Goal: Task Accomplishment & Management: Use online tool/utility

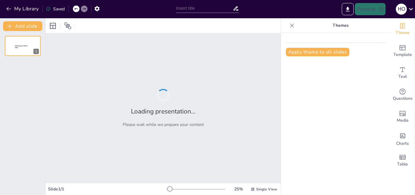
type input "quiz tabla periodica"
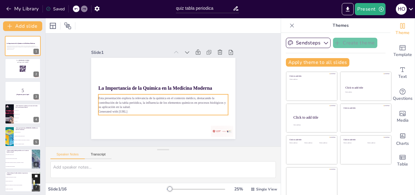
checkbox input "true"
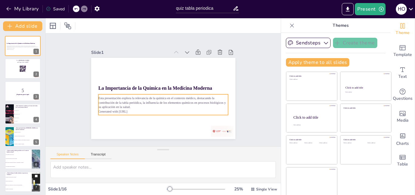
checkbox input "true"
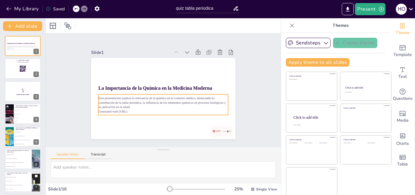
checkbox input "true"
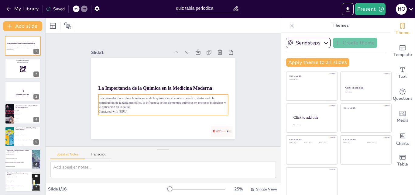
checkbox input "true"
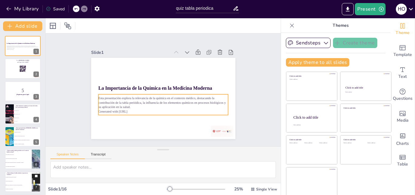
checkbox input "true"
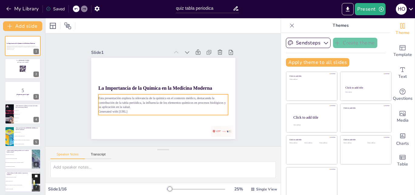
checkbox input "true"
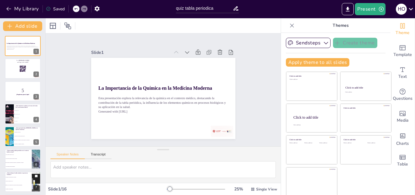
checkbox input "true"
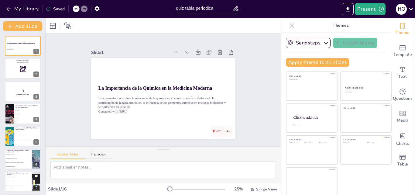
checkbox input "true"
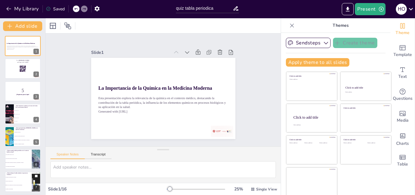
checkbox input "true"
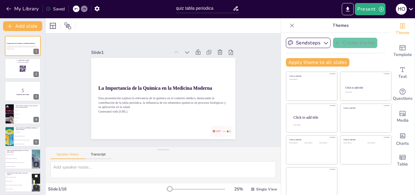
checkbox input "true"
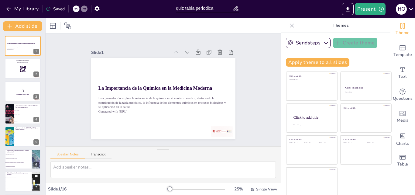
checkbox input "true"
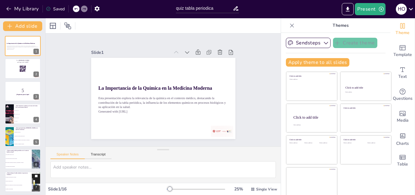
checkbox input "true"
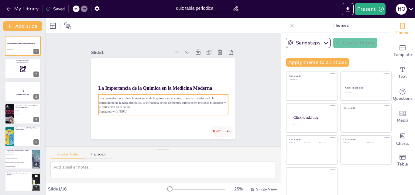
checkbox input "true"
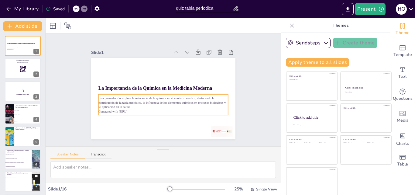
checkbox input "true"
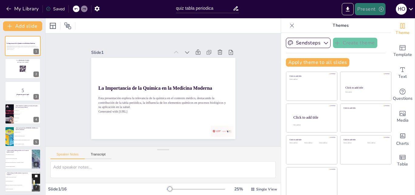
click at [365, 9] on button "Present" at bounding box center [370, 9] width 30 height 12
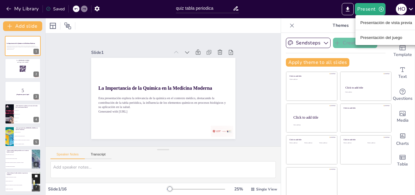
click at [370, 39] on font "Presentación del juego" at bounding box center [382, 37] width 42 height 5
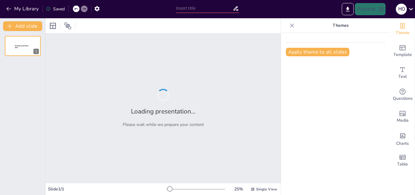
type input "quiz tabla periodica"
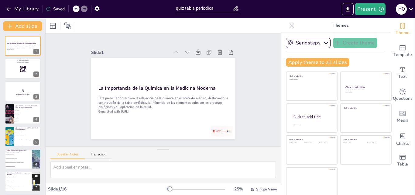
checkbox input "true"
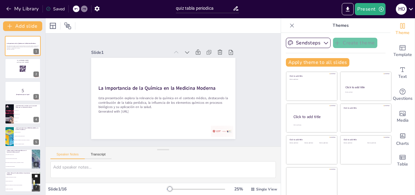
checkbox input "true"
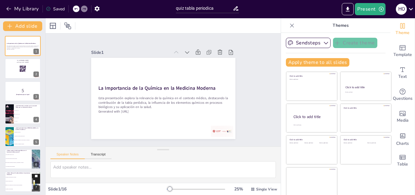
checkbox input "true"
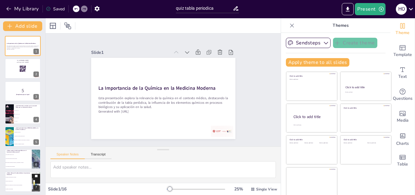
checkbox input "true"
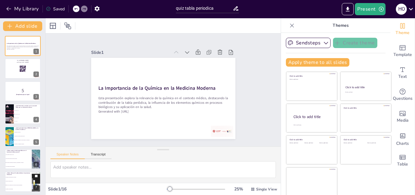
checkbox input "true"
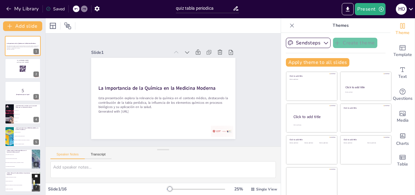
checkbox input "true"
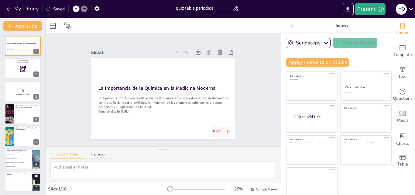
checkbox input "true"
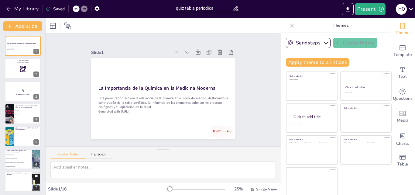
checkbox input "true"
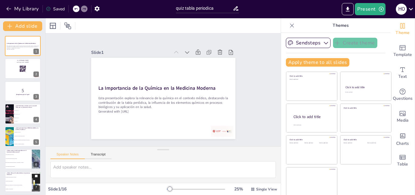
checkbox input "true"
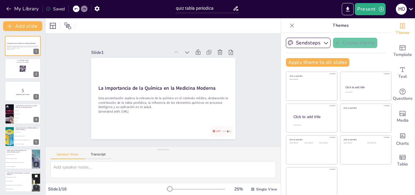
checkbox input "true"
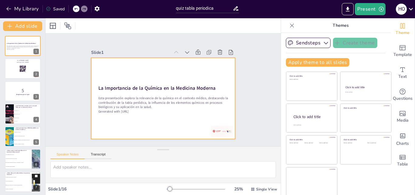
checkbox input "true"
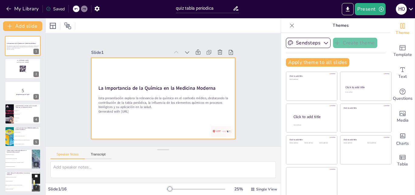
checkbox input "true"
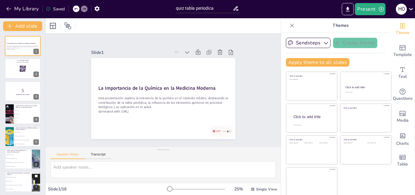
checkbox input "true"
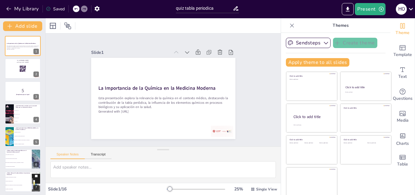
checkbox input "true"
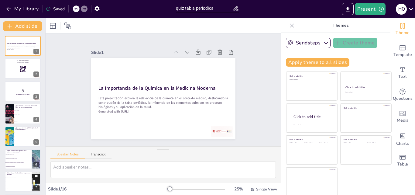
checkbox input "true"
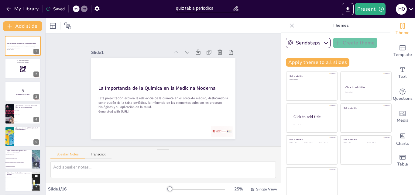
checkbox input "true"
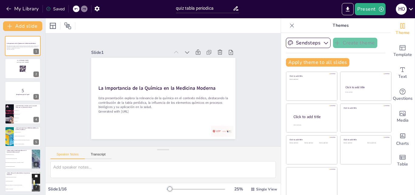
checkbox input "true"
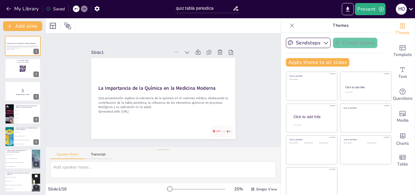
checkbox input "true"
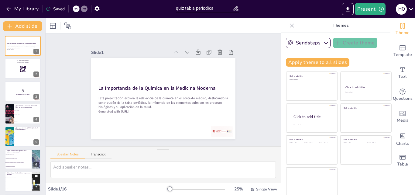
checkbox input "true"
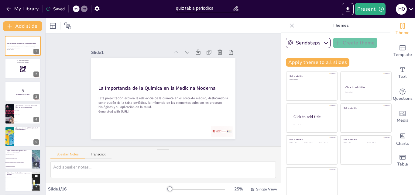
checkbox input "true"
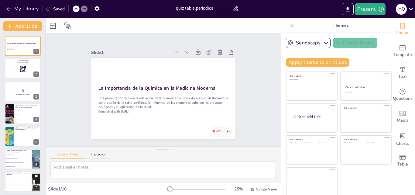
checkbox input "true"
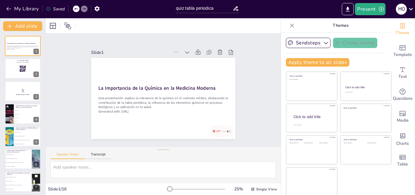
checkbox input "true"
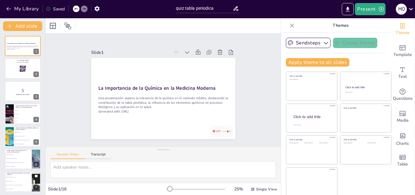
checkbox input "true"
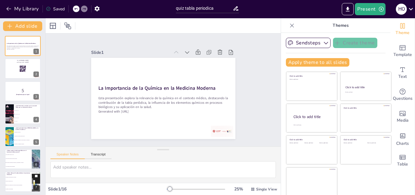
checkbox input "true"
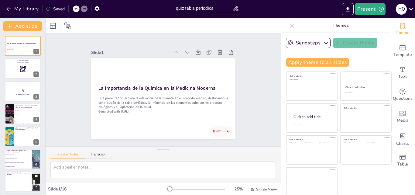
checkbox input "true"
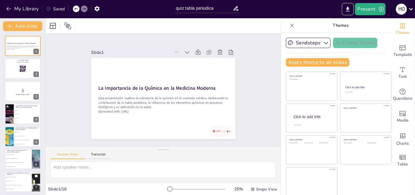
checkbox input "true"
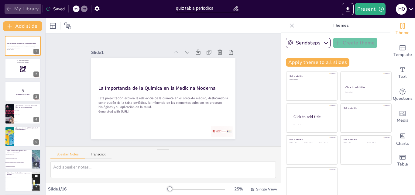
click at [26, 7] on button "My Library" at bounding box center [23, 9] width 37 height 10
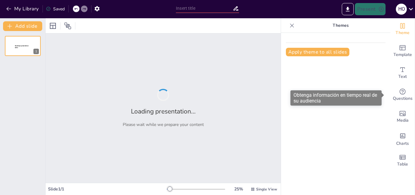
type input "quiz tabla periodica"
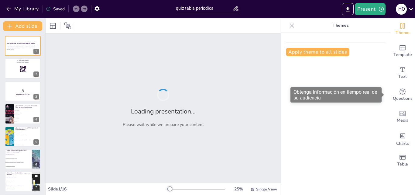
checkbox input "true"
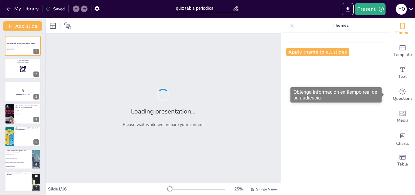
checkbox input "true"
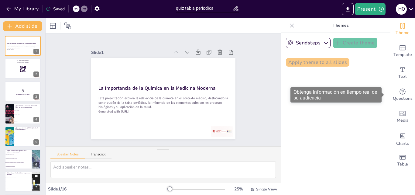
checkbox input "true"
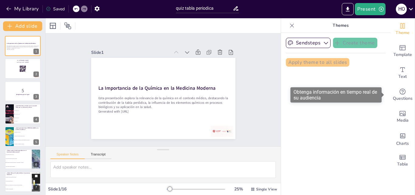
checkbox input "true"
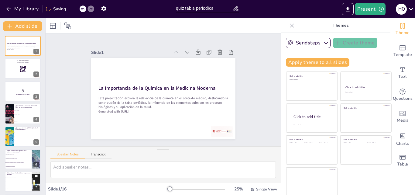
checkbox input "true"
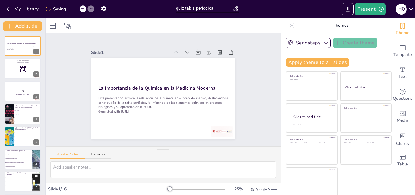
checkbox input "true"
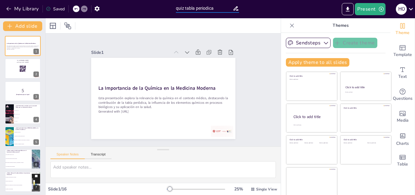
click at [196, 9] on input "quiz tabla periodica" at bounding box center [204, 8] width 57 height 9
click at [185, 9] on input "quiz tabla periodica" at bounding box center [204, 8] width 57 height 9
type input "quiz tabla periodica"
checkbox input "true"
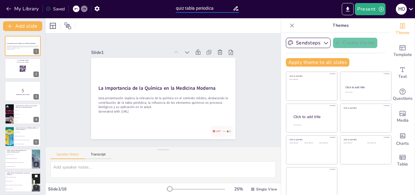
checkbox input "true"
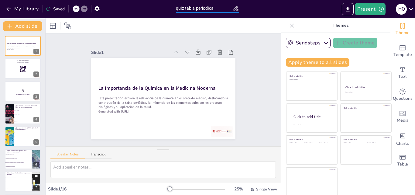
checkbox input "true"
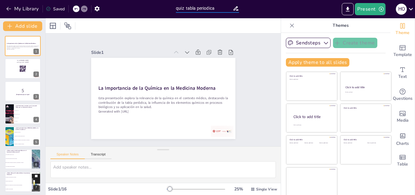
checkbox input "true"
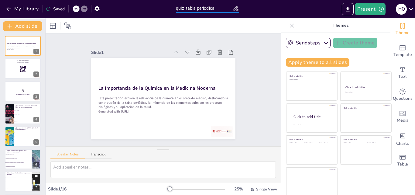
checkbox input "true"
type input "quiz 3 tabla periodica"
checkbox input "true"
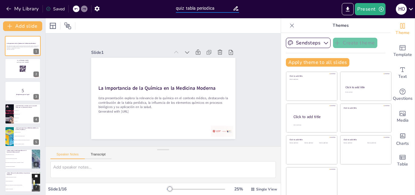
checkbox input "true"
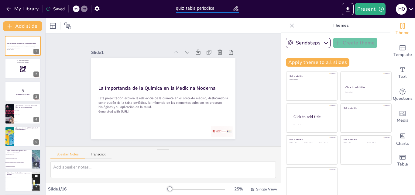
checkbox input "true"
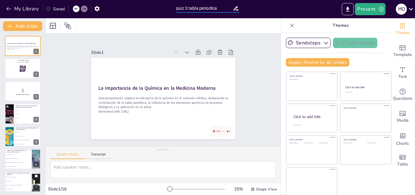
checkbox input "true"
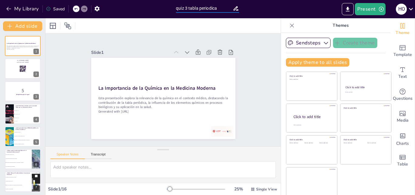
checkbox input "true"
type input "quiz 3 tabla periodica"
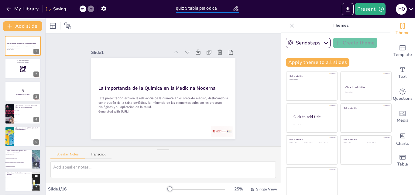
click at [279, 13] on div "Present H O" at bounding box center [328, 9] width 173 height 12
checkbox input "true"
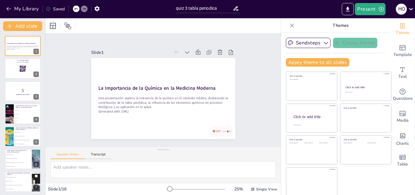
checkbox input "true"
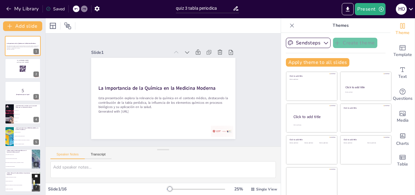
checkbox input "true"
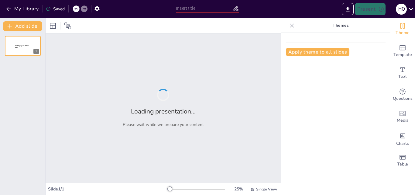
type input "quiz 4 Enlaces químicos"
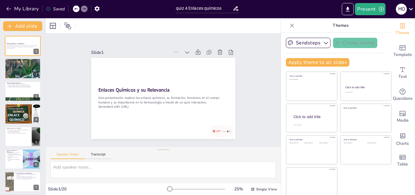
checkbox input "true"
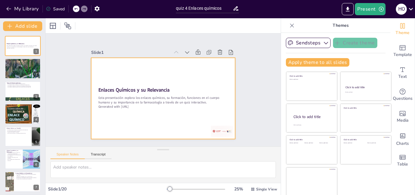
checkbox input "true"
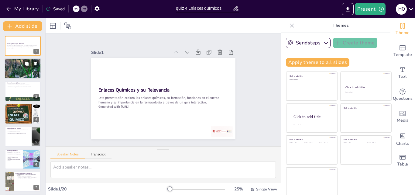
checkbox input "true"
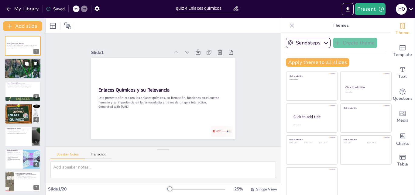
click at [26, 72] on div at bounding box center [22, 68] width 61 height 21
checkbox input "true"
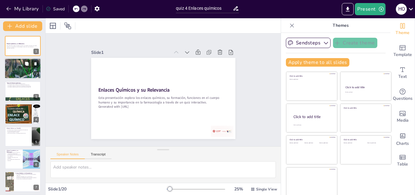
checkbox input "true"
type textarea "El concepto de enlace químico es fundamental para entender cómo se forman las m…"
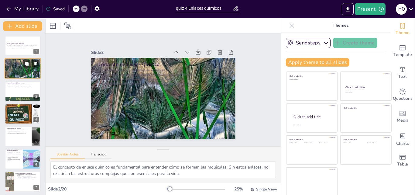
scroll to position [12, 0]
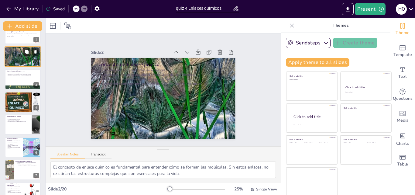
checkbox input "true"
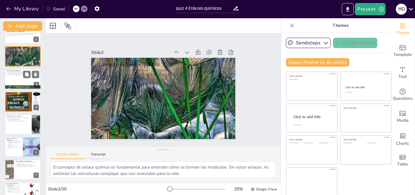
checkbox input "true"
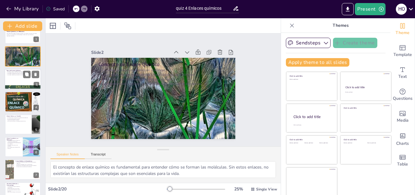
checkbox input "true"
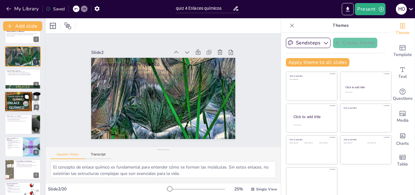
checkbox input "true"
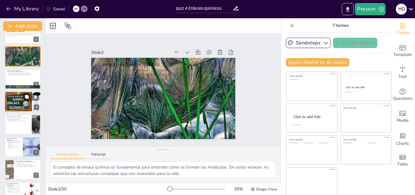
checkbox input "true"
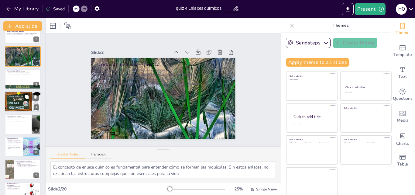
checkbox input "true"
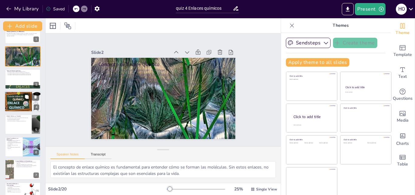
checkbox input "true"
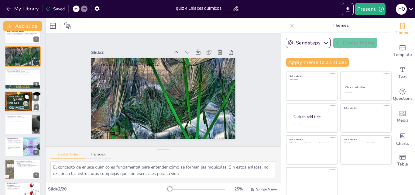
click at [19, 95] on p "Afectan los procesos biológicos." at bounding box center [22, 95] width 33 height 1
checkbox input "true"
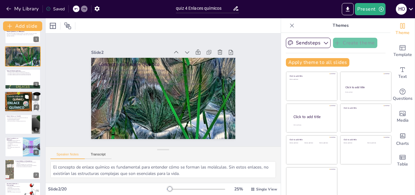
checkbox input "true"
type textarea "La formación de biomoléculas como proteínas y ácidos nucleicos depende de los e…"
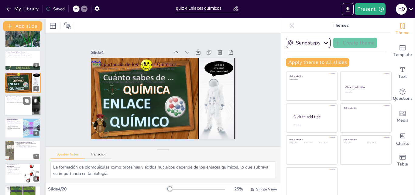
checkbox input "true"
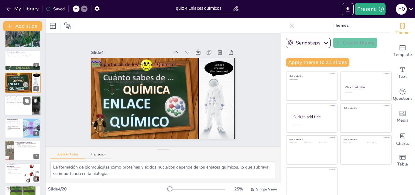
checkbox input "true"
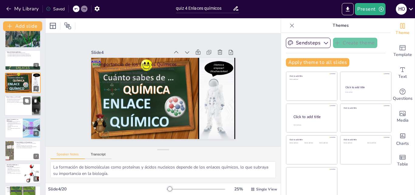
scroll to position [31, 0]
checkbox input "true"
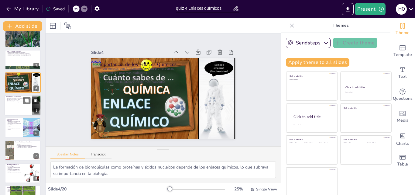
checkbox input "true"
click at [19, 105] on div at bounding box center [23, 105] width 36 height 21
checkbox input "true"
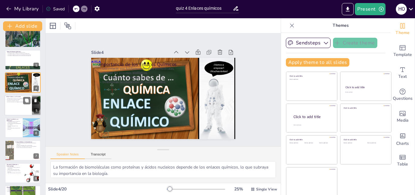
checkbox input "true"
type textarea "La transferencia de electrones es lo que define la formación de un enlace iónic…"
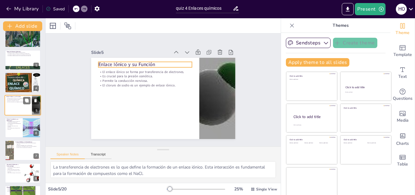
scroll to position [23, 0]
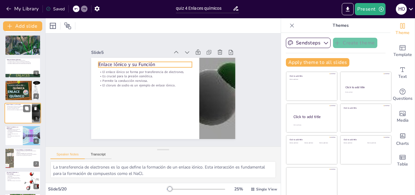
checkbox input "true"
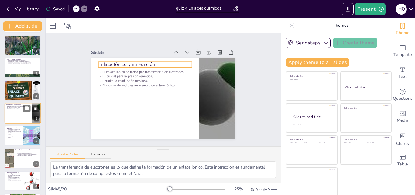
checkbox input "true"
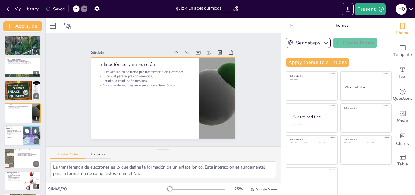
checkbox input "true"
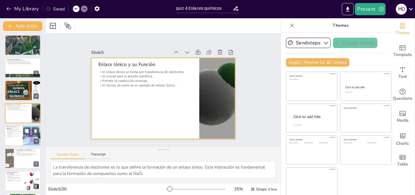
checkbox input "true"
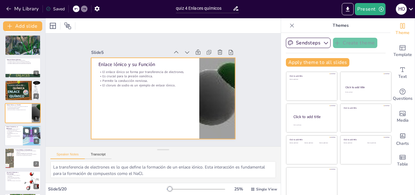
checkbox input "true"
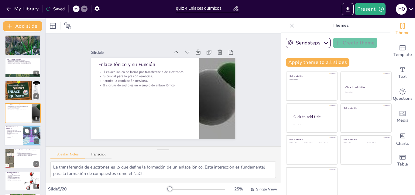
click at [15, 134] on p "Componen estructuras como proteínas." at bounding box center [13, 134] width 15 height 2
checkbox input "true"
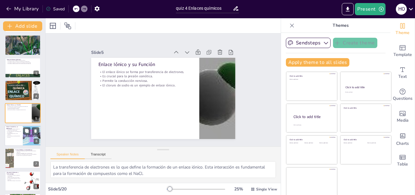
checkbox input "true"
type textarea "La compartición de electrones es lo que caracteriza a los enlaces covalentes, y…"
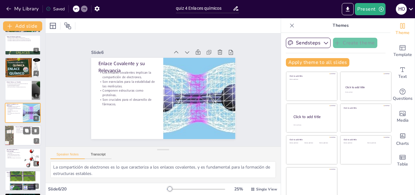
checkbox input "true"
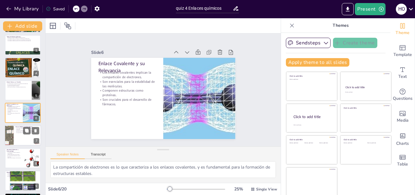
checkbox input "true"
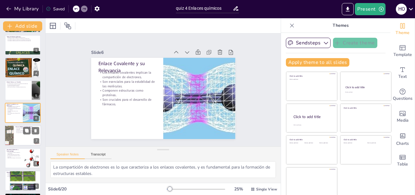
checkbox input "true"
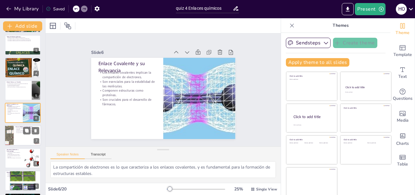
checkbox input "true"
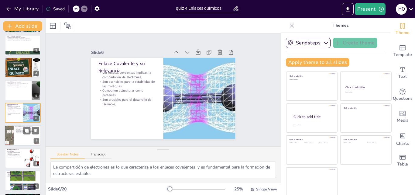
checkbox input "true"
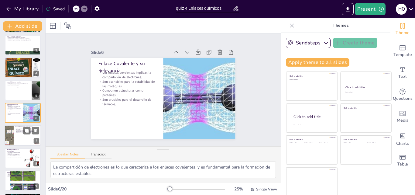
click at [15, 139] on div at bounding box center [23, 135] width 36 height 21
checkbox input "true"
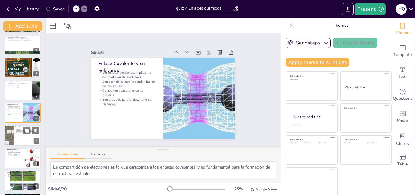
checkbox input "true"
type textarea "El movimiento libre de electrones en los enlaces metálicos es lo que otorga pro…"
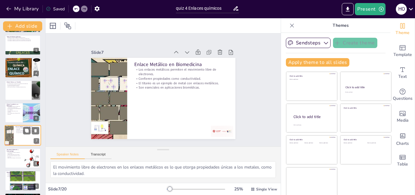
scroll to position [69, 0]
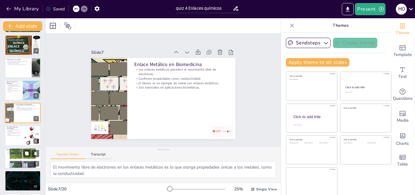
checkbox input "true"
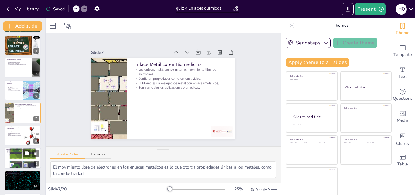
checkbox input "true"
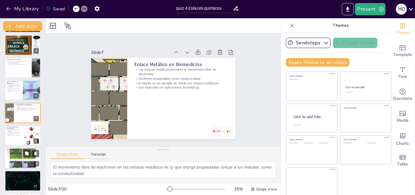
checkbox input "true"
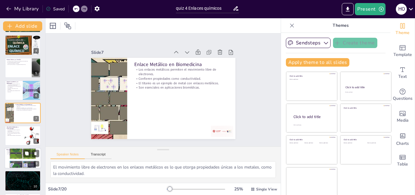
checkbox input "true"
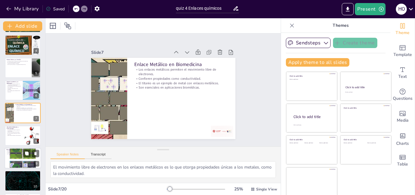
click at [17, 155] on div at bounding box center [23, 158] width 36 height 52
checkbox input "true"
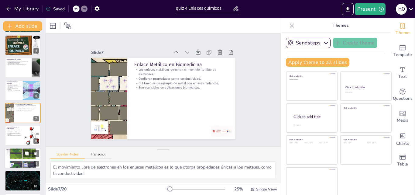
checkbox input "true"
type textarea "La biología se basa en la química, y los enlaces químicos son esenciales para l…"
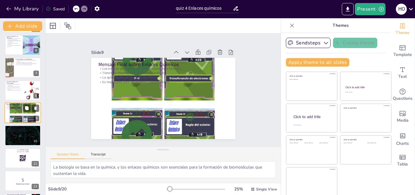
scroll to position [144, 0]
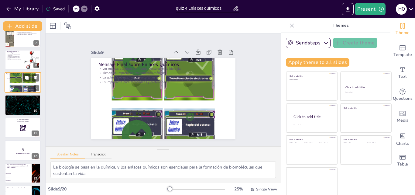
checkbox input "true"
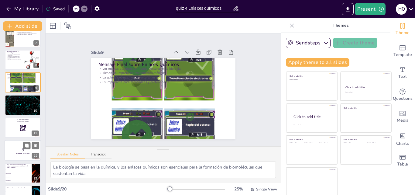
checkbox input "true"
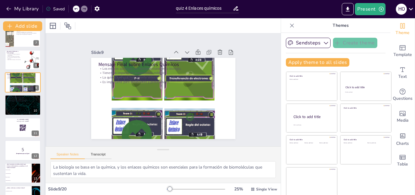
checkbox input "true"
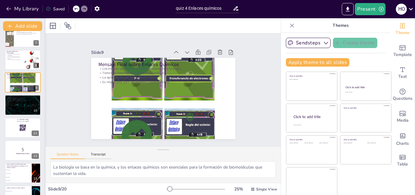
checkbox input "true"
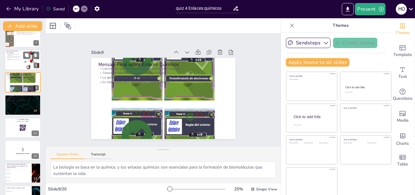
checkbox input "true"
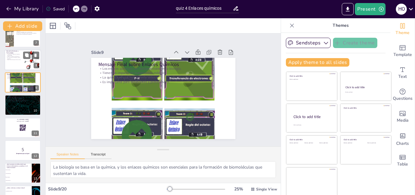
checkbox input "true"
click at [13, 10] on button "My Library" at bounding box center [23, 9] width 37 height 10
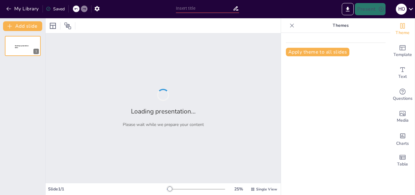
type input "quiz 4 Enlaces químicos"
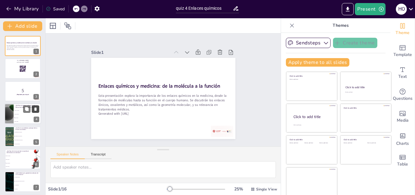
checkbox input "true"
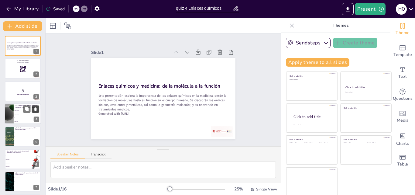
checkbox input "true"
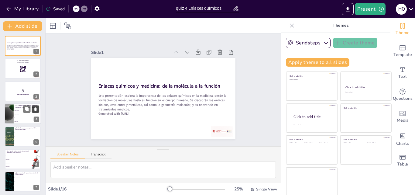
checkbox input "true"
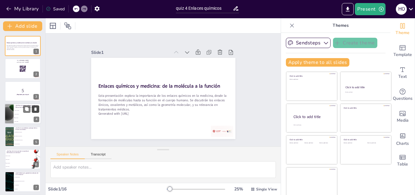
checkbox input "true"
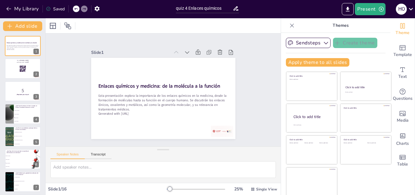
checkbox input "true"
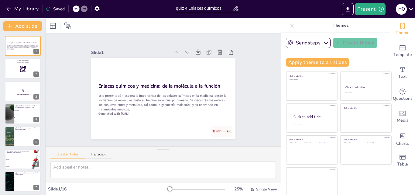
checkbox input "true"
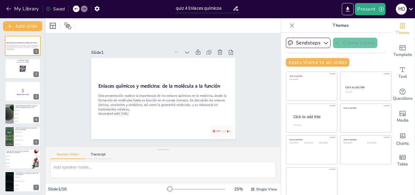
checkbox input "true"
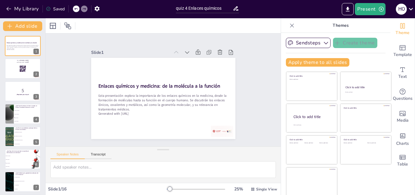
checkbox input "true"
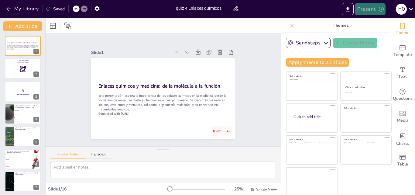
click at [361, 11] on button "Present" at bounding box center [370, 9] width 30 height 12
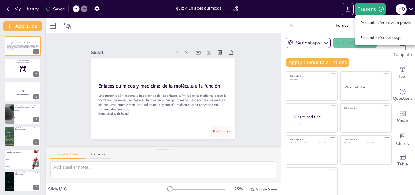
click at [369, 35] on font "Presentación del juego" at bounding box center [381, 37] width 41 height 5
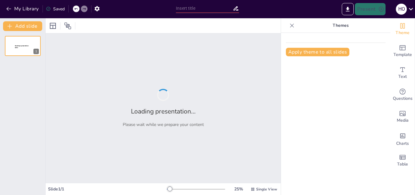
type input "quiz 4 Enlaces químicos"
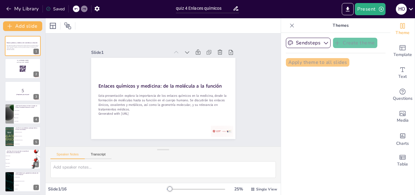
checkbox input "true"
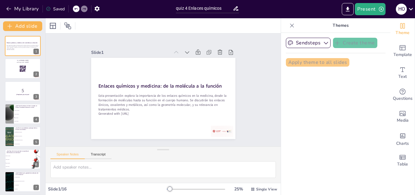
checkbox input "true"
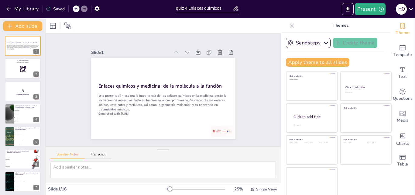
checkbox input "true"
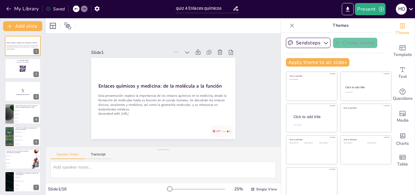
checkbox input "true"
